Goal: Task Accomplishment & Management: Use online tool/utility

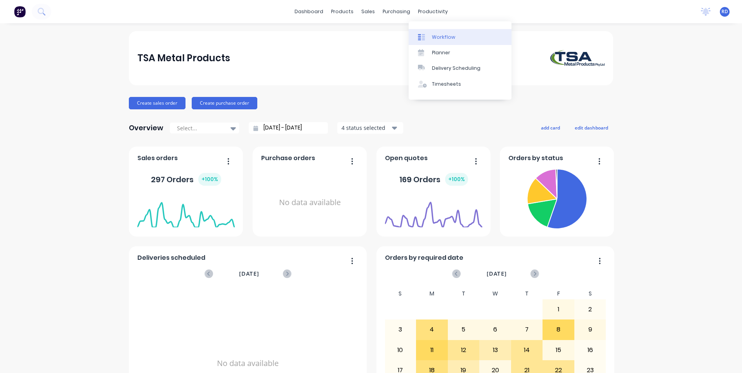
click at [442, 39] on div "Workflow" at bounding box center [443, 37] width 23 height 7
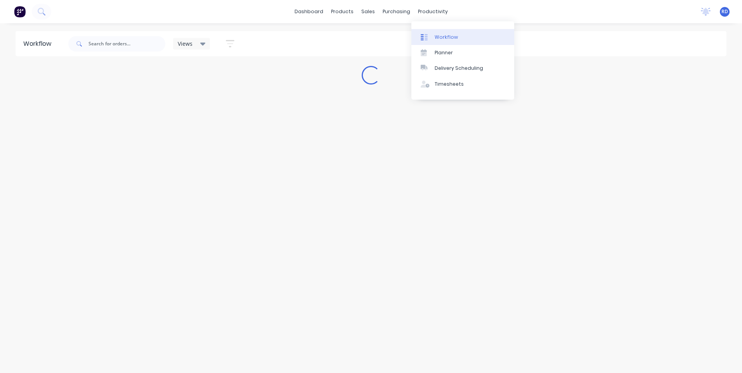
click at [447, 37] on div "Workflow" at bounding box center [446, 37] width 23 height 7
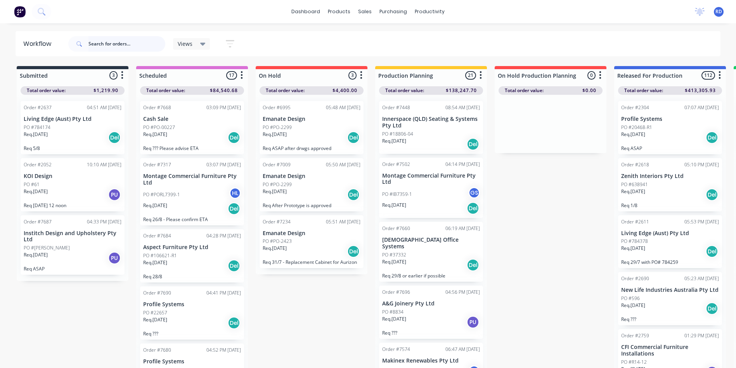
click at [127, 43] on input "text" at bounding box center [126, 44] width 77 height 16
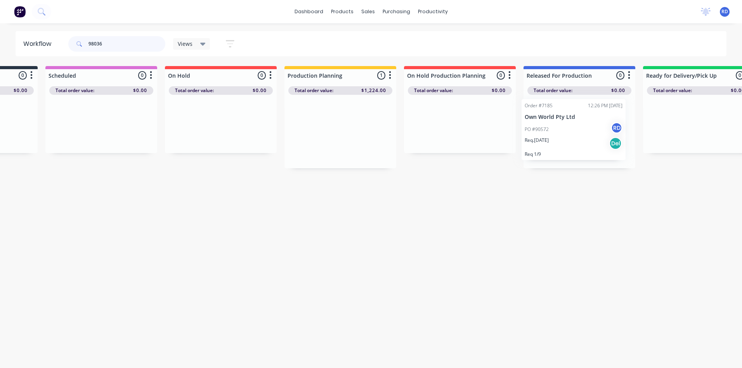
drag, startPoint x: 401, startPoint y: 142, endPoint x: 545, endPoint y: 140, distance: 144.0
click at [545, 140] on div "Submitted 0 Sort By Created date Required date Order number Customer name Most …" at bounding box center [437, 117] width 1069 height 102
click at [518, 224] on div "Workflow 98036 Views Save new view None (Default) edit Delivery edit Production…" at bounding box center [278, 191] width 742 height 321
drag, startPoint x: 122, startPoint y: 40, endPoint x: 47, endPoint y: 43, distance: 74.6
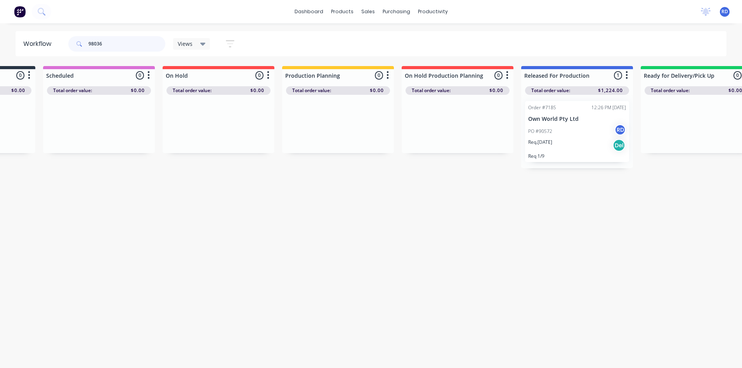
click at [47, 43] on header "Workflow 98036 Views Save new view None (Default) edit Delivery edit Production…" at bounding box center [371, 43] width 711 height 25
type input "98529"
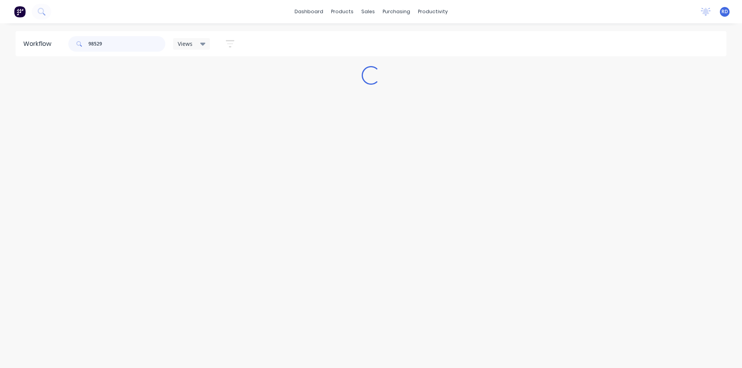
scroll to position [0, 0]
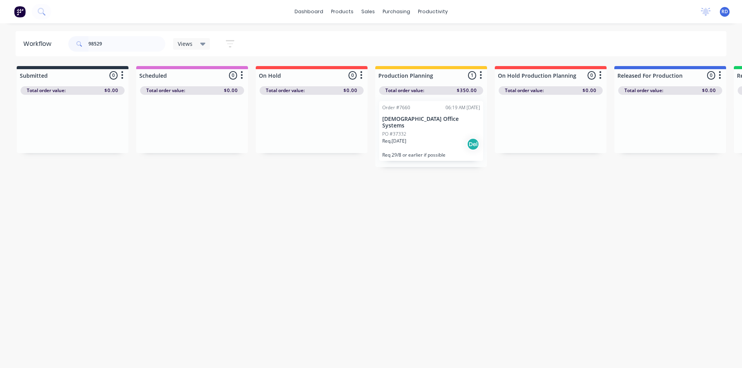
click at [402, 130] on p "PO #37332" at bounding box center [394, 133] width 24 height 7
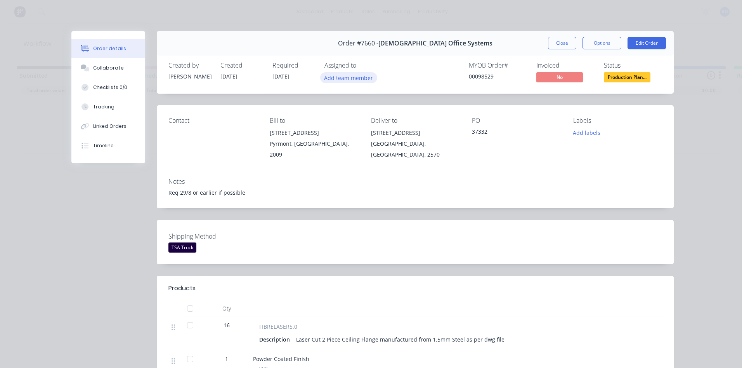
click at [343, 78] on button "Add team member" at bounding box center [348, 77] width 57 height 10
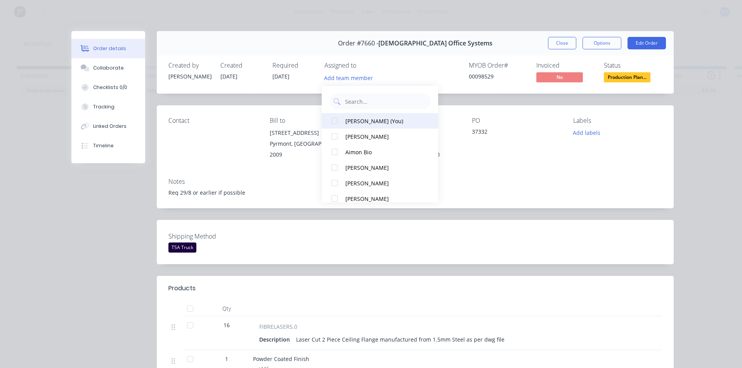
click at [354, 120] on div "[PERSON_NAME] (You)" at bounding box center [384, 121] width 78 height 8
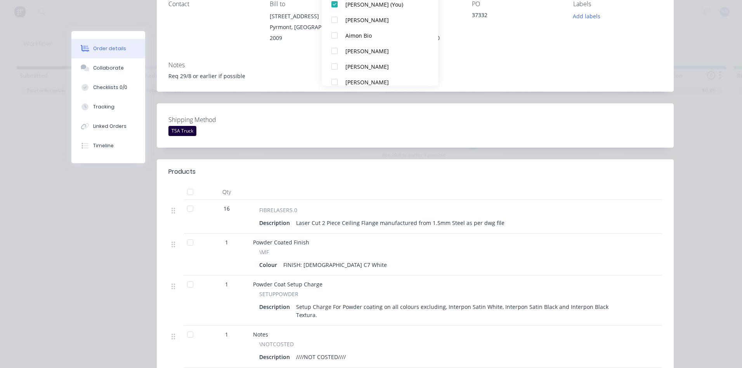
scroll to position [155, 0]
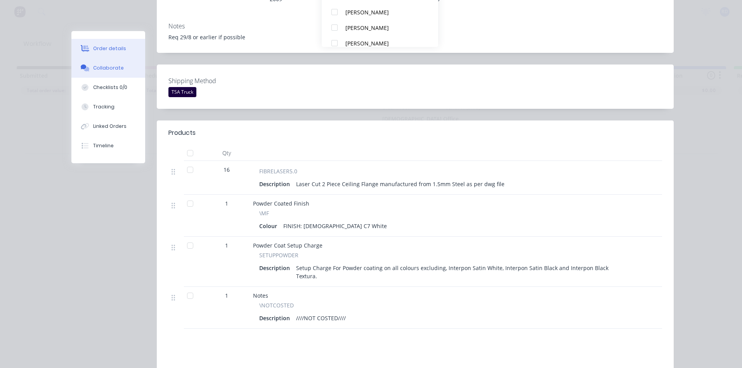
click at [94, 68] on div "Collaborate" at bounding box center [108, 67] width 31 height 7
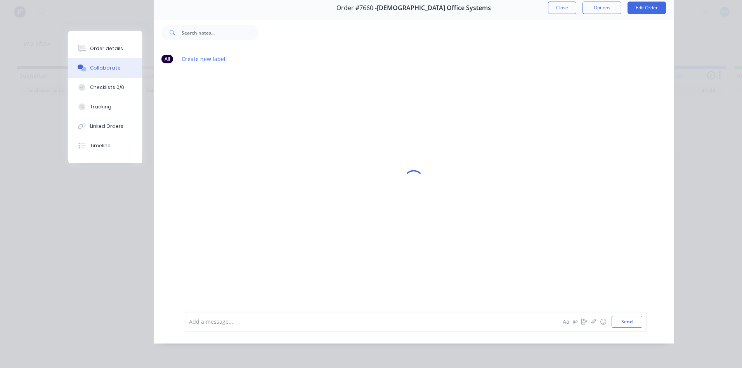
scroll to position [0, 0]
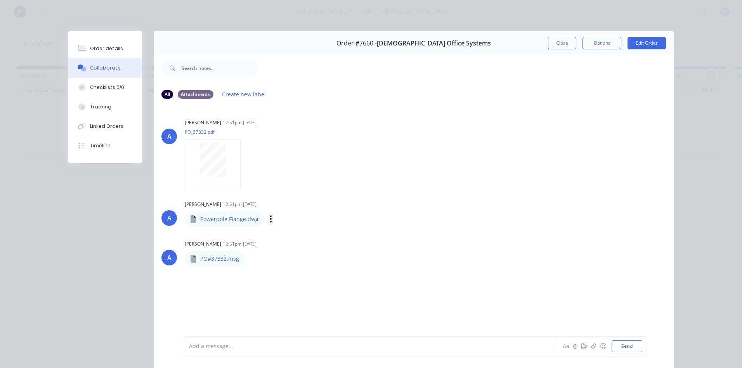
click at [270, 219] on icon "button" at bounding box center [271, 218] width 2 height 7
click at [295, 242] on button "Download" at bounding box center [321, 239] width 87 height 17
click at [250, 260] on icon "button" at bounding box center [251, 258] width 2 height 9
click at [288, 281] on button "Download" at bounding box center [302, 278] width 87 height 17
click at [594, 131] on div "A [PERSON_NAME] 12:51pm [DATE] PO_37332.pdf Labels Download" at bounding box center [414, 152] width 520 height 70
